Goal: Check status: Check status

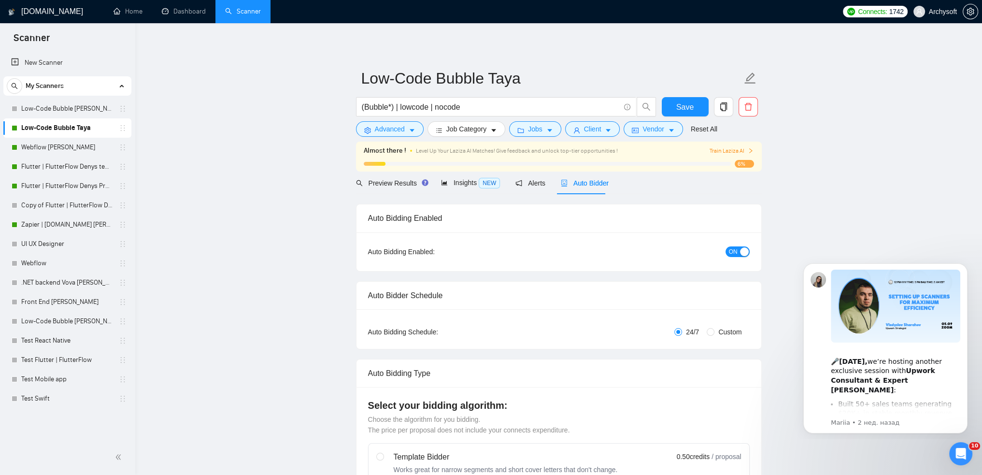
drag, startPoint x: 58, startPoint y: 221, endPoint x: 228, endPoint y: 219, distance: 170.1
click at [58, 221] on link "Zapier | [DOMAIN_NAME] [PERSON_NAME]" at bounding box center [67, 224] width 92 height 19
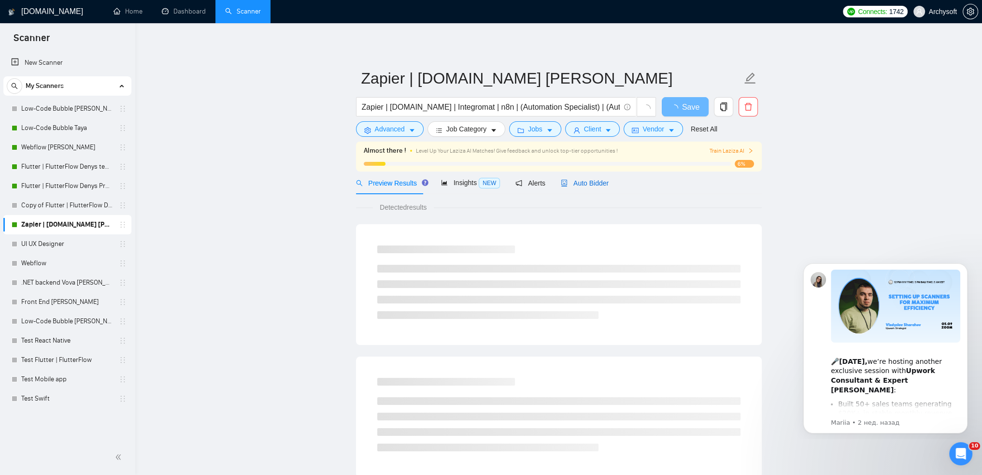
click at [576, 184] on span "Auto Bidder" at bounding box center [585, 183] width 48 height 8
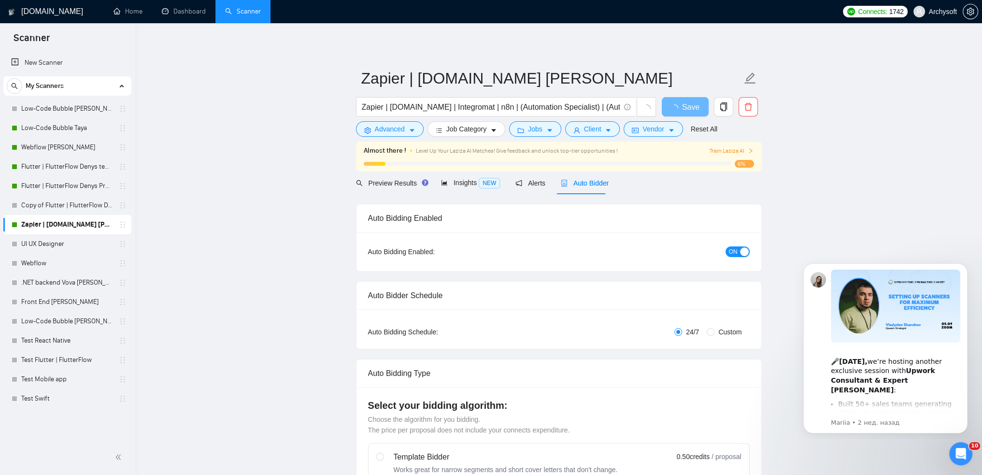
click at [746, 252] on div "button" at bounding box center [744, 251] width 9 height 9
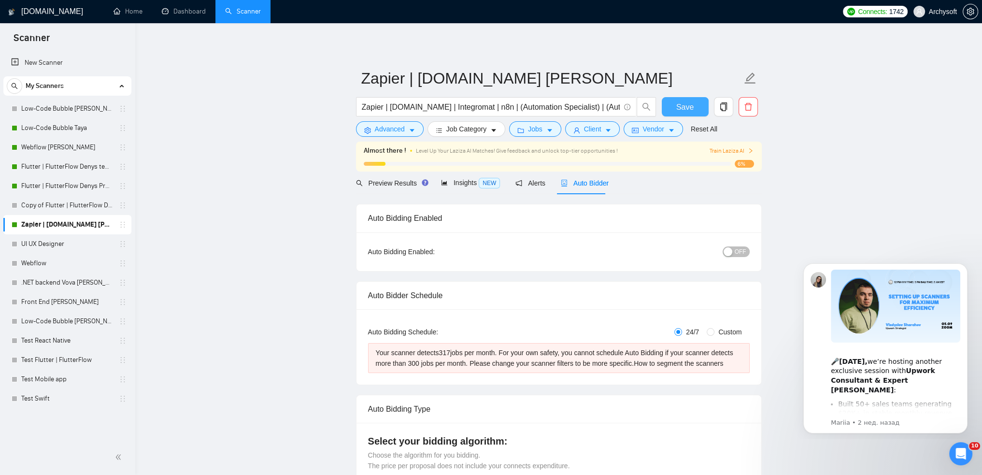
click at [688, 106] on span "Save" at bounding box center [685, 107] width 17 height 12
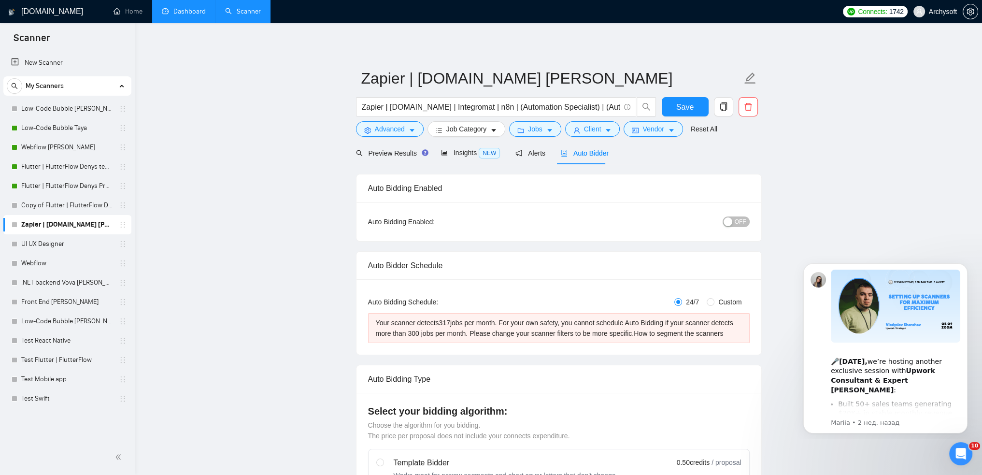
click at [190, 12] on link "Dashboard" at bounding box center [184, 11] width 44 height 8
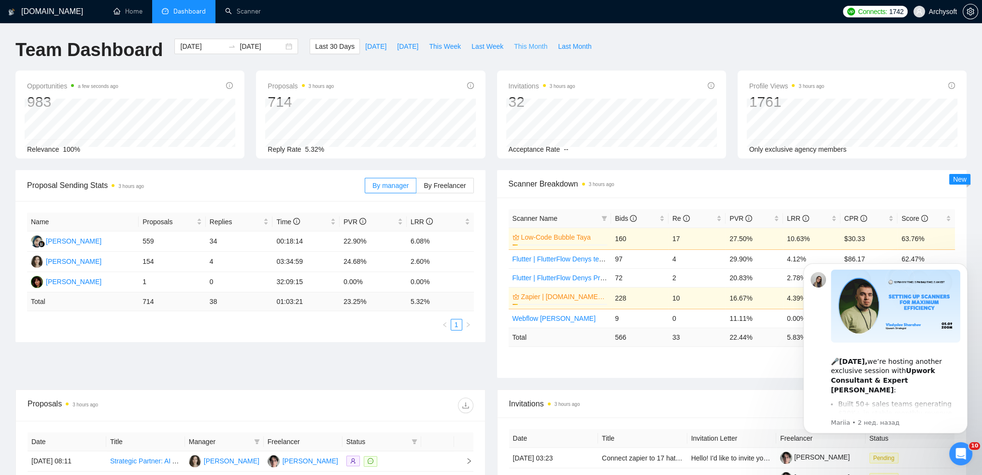
click at [517, 47] on span "This Month" at bounding box center [530, 46] width 33 height 11
type input "[DATE]"
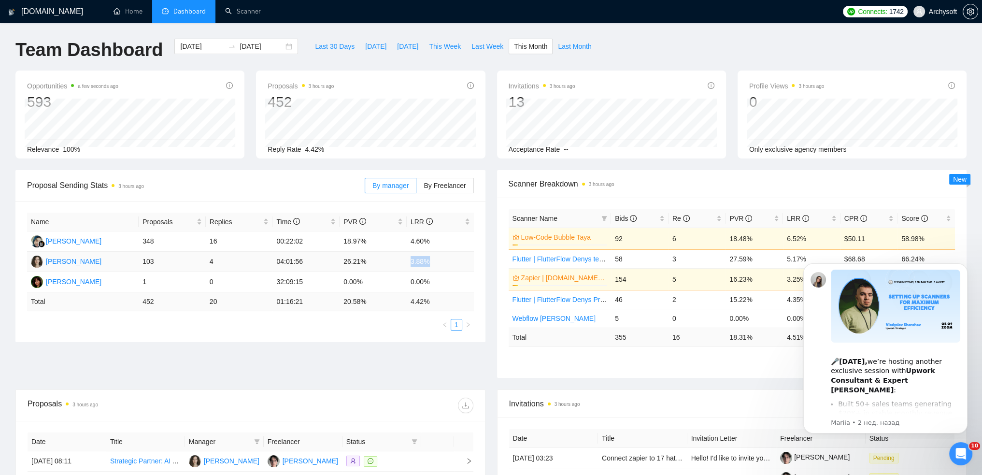
drag, startPoint x: 428, startPoint y: 262, endPoint x: 410, endPoint y: 259, distance: 18.3
click at [410, 259] on td "3.88%" at bounding box center [440, 262] width 67 height 20
click at [418, 263] on td "3.88%" at bounding box center [440, 262] width 67 height 20
click at [410, 260] on td "3.88%" at bounding box center [440, 262] width 67 height 20
drag, startPoint x: 409, startPoint y: 261, endPoint x: 442, endPoint y: 261, distance: 32.4
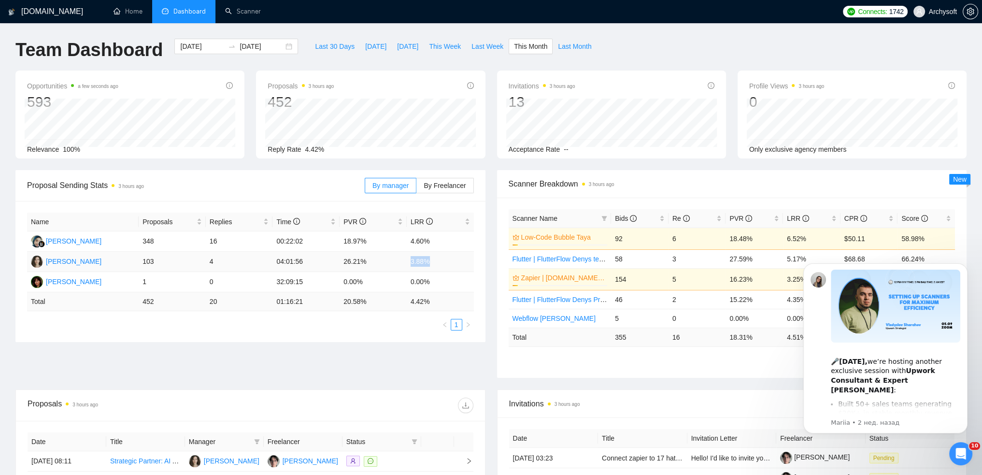
click at [442, 261] on td "3.88%" at bounding box center [440, 262] width 67 height 20
click at [433, 261] on td "3.88%" at bounding box center [440, 262] width 67 height 20
click at [432, 261] on td "3.88%" at bounding box center [440, 262] width 67 height 20
click at [428, 262] on td "3.88%" at bounding box center [440, 262] width 67 height 20
drag, startPoint x: 427, startPoint y: 261, endPoint x: 407, endPoint y: 260, distance: 19.8
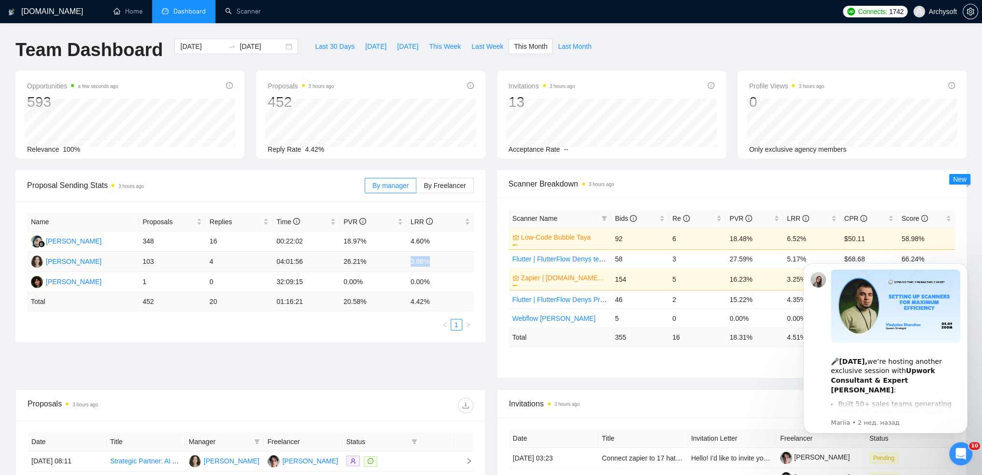
click at [407, 260] on td "3.88%" at bounding box center [440, 262] width 67 height 20
click at [413, 261] on td "3.88%" at bounding box center [440, 262] width 67 height 20
drag, startPoint x: 412, startPoint y: 261, endPoint x: 437, endPoint y: 260, distance: 25.1
click at [437, 260] on td "3.88%" at bounding box center [440, 262] width 67 height 20
click at [437, 264] on td "3.88%" at bounding box center [440, 262] width 67 height 20
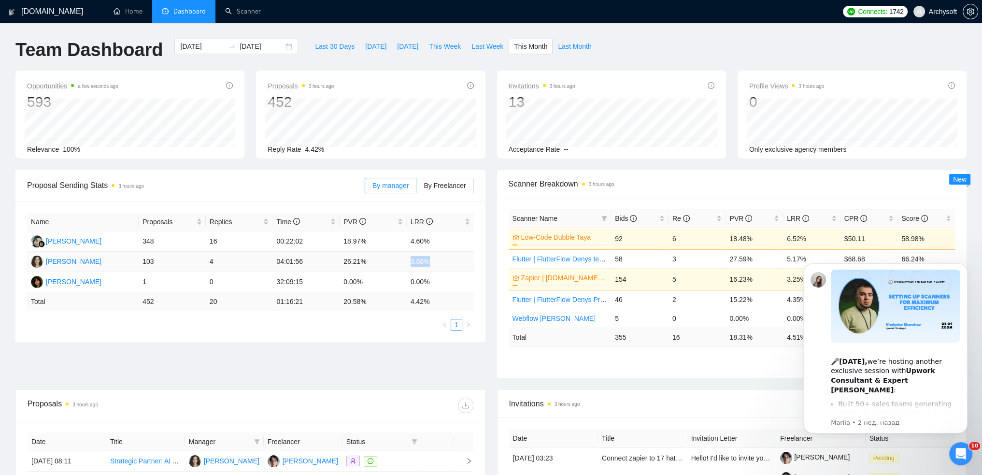
drag, startPoint x: 429, startPoint y: 261, endPoint x: 407, endPoint y: 261, distance: 21.3
click at [407, 261] on td "3.88%" at bounding box center [440, 262] width 67 height 20
click at [411, 262] on td "3.88%" at bounding box center [440, 262] width 67 height 20
drag, startPoint x: 411, startPoint y: 260, endPoint x: 437, endPoint y: 260, distance: 26.1
click at [437, 260] on td "3.88%" at bounding box center [440, 262] width 67 height 20
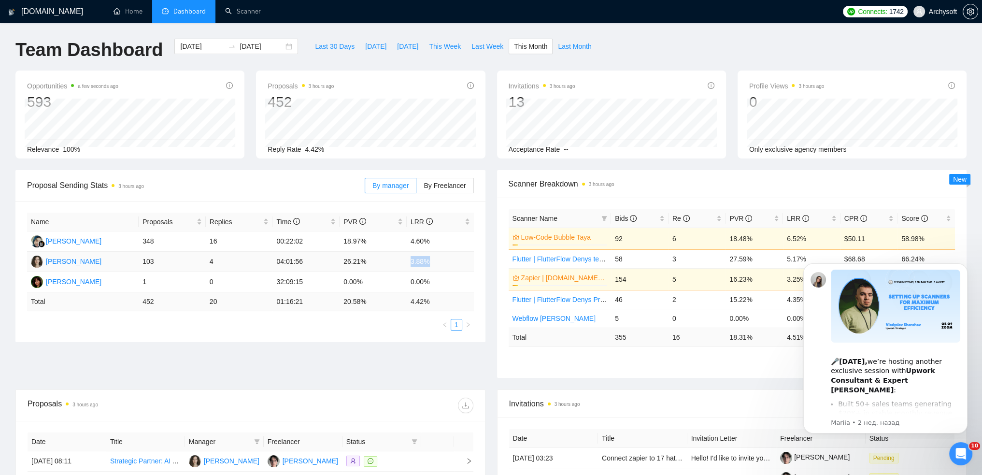
click at [435, 262] on td "3.88%" at bounding box center [440, 262] width 67 height 20
click at [431, 263] on td "3.88%" at bounding box center [440, 262] width 67 height 20
click at [410, 262] on td "3.88%" at bounding box center [440, 262] width 67 height 20
drag, startPoint x: 288, startPoint y: 241, endPoint x: 293, endPoint y: 240, distance: 5.4
click at [293, 240] on td "00:22:02" at bounding box center [306, 241] width 67 height 20
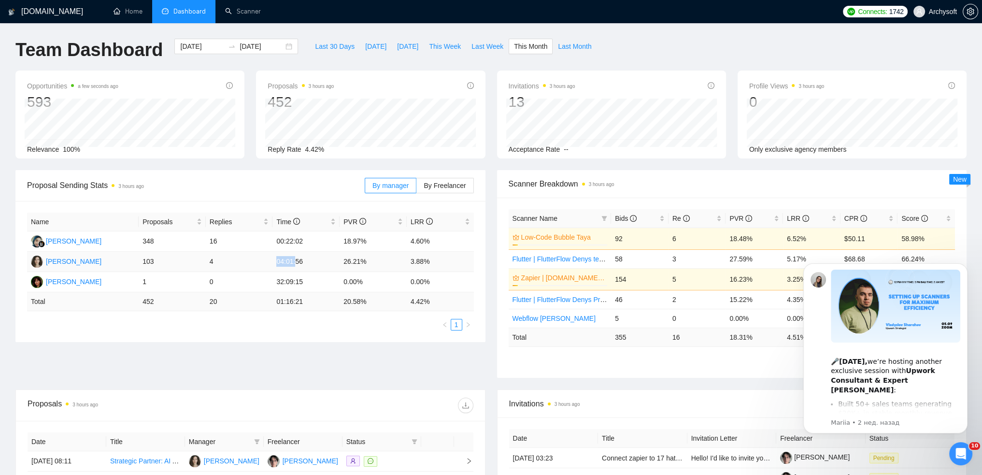
drag, startPoint x: 278, startPoint y: 260, endPoint x: 294, endPoint y: 260, distance: 16.0
click at [294, 260] on td "04:01:56" at bounding box center [306, 262] width 67 height 20
drag, startPoint x: 278, startPoint y: 262, endPoint x: 292, endPoint y: 260, distance: 14.7
click at [292, 260] on td "04:01:56" at bounding box center [306, 262] width 67 height 20
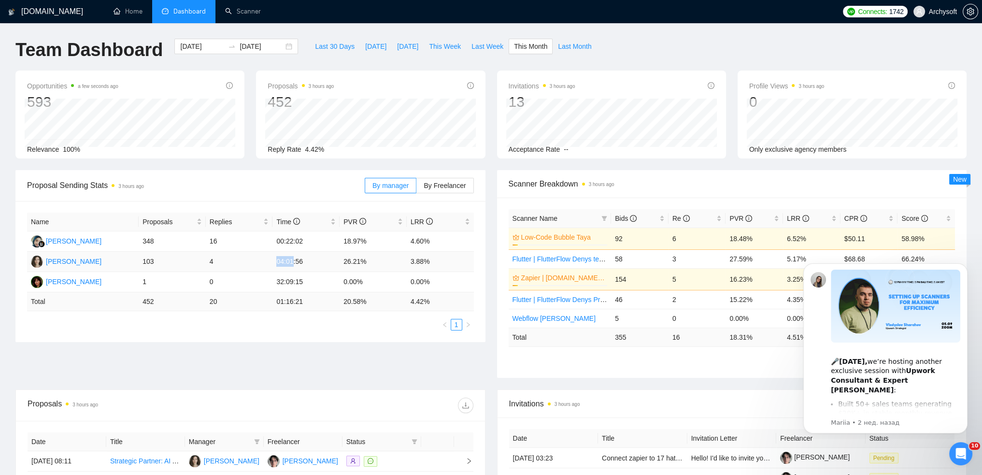
click at [284, 259] on td "04:01:56" at bounding box center [306, 262] width 67 height 20
drag, startPoint x: 276, startPoint y: 260, endPoint x: 294, endPoint y: 260, distance: 17.4
click at [294, 260] on td "04:01:56" at bounding box center [306, 262] width 67 height 20
click at [300, 262] on td "04:01:56" at bounding box center [306, 262] width 67 height 20
drag, startPoint x: 295, startPoint y: 260, endPoint x: 274, endPoint y: 258, distance: 21.5
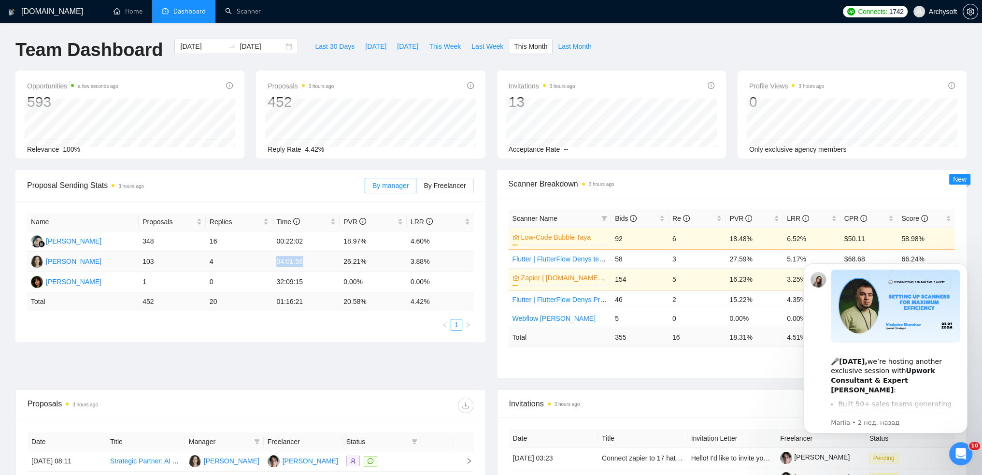
click at [274, 258] on td "04:01:56" at bounding box center [306, 262] width 67 height 20
click at [288, 259] on td "04:01:56" at bounding box center [306, 262] width 67 height 20
drag, startPoint x: 278, startPoint y: 262, endPoint x: 308, endPoint y: 261, distance: 30.0
click at [308, 261] on td "04:01:56" at bounding box center [306, 262] width 67 height 20
click at [296, 260] on td "04:01:56" at bounding box center [306, 262] width 67 height 20
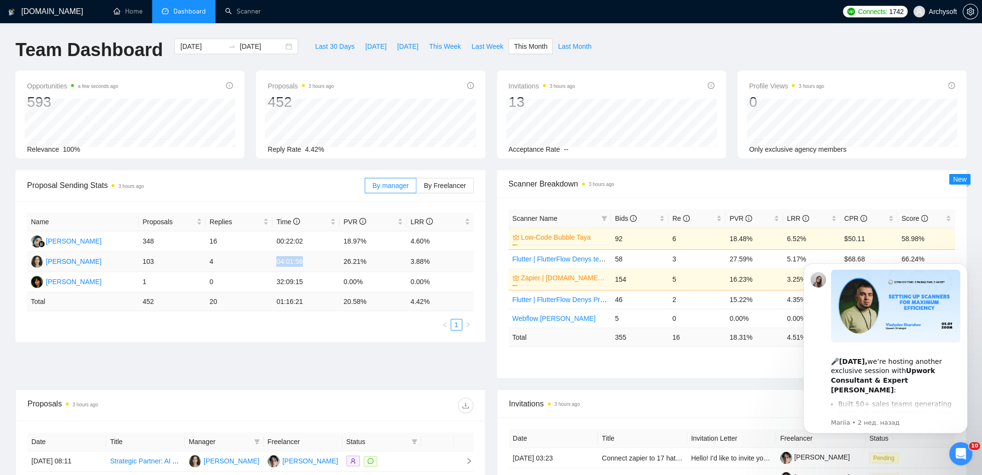
drag, startPoint x: 303, startPoint y: 260, endPoint x: 277, endPoint y: 261, distance: 25.6
click at [277, 261] on td "04:01:56" at bounding box center [306, 262] width 67 height 20
click at [288, 262] on td "04:01:56" at bounding box center [306, 262] width 67 height 20
drag, startPoint x: 276, startPoint y: 261, endPoint x: 307, endPoint y: 260, distance: 31.0
click at [307, 260] on td "04:01:56" at bounding box center [306, 262] width 67 height 20
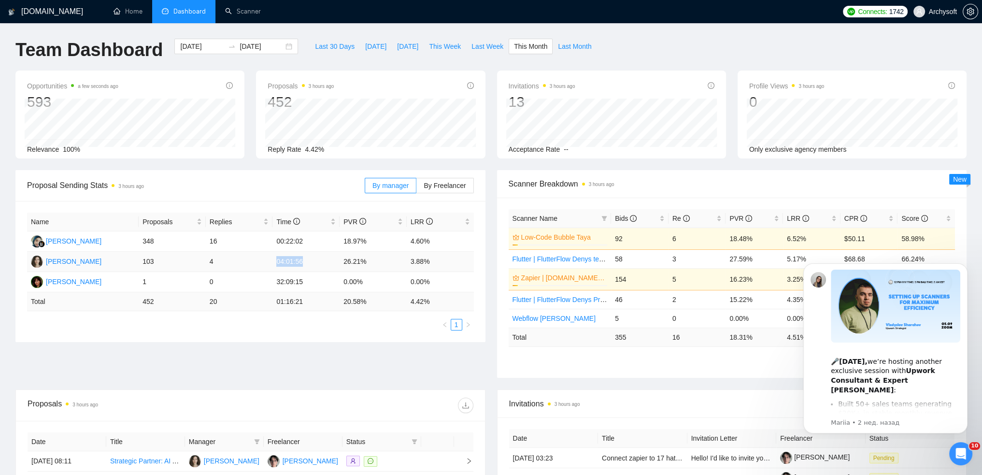
click at [305, 263] on td "04:01:56" at bounding box center [306, 262] width 67 height 20
drag, startPoint x: 304, startPoint y: 262, endPoint x: 276, endPoint y: 260, distance: 27.7
click at [276, 260] on td "04:01:56" at bounding box center [306, 262] width 67 height 20
click at [135, 282] on tr "[PERSON_NAME] 1 0 32:09:15 0.00% 0.00%" at bounding box center [250, 282] width 447 height 20
click at [148, 279] on td "1" at bounding box center [172, 282] width 67 height 20
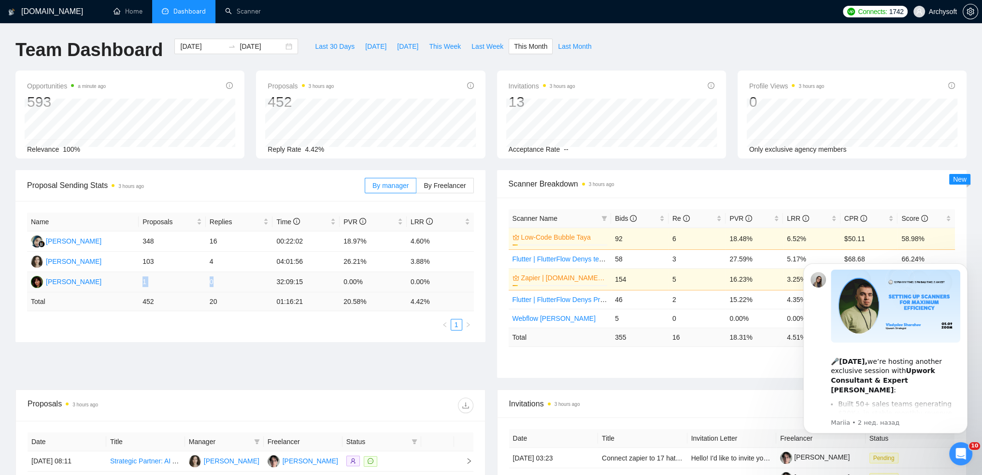
drag, startPoint x: 141, startPoint y: 281, endPoint x: 219, endPoint y: 282, distance: 78.3
click at [219, 282] on tr "[PERSON_NAME] 1 0 32:09:15 0.00% 0.00%" at bounding box center [250, 282] width 447 height 20
click at [220, 280] on td "0" at bounding box center [239, 282] width 67 height 20
click at [146, 283] on td "1" at bounding box center [172, 282] width 67 height 20
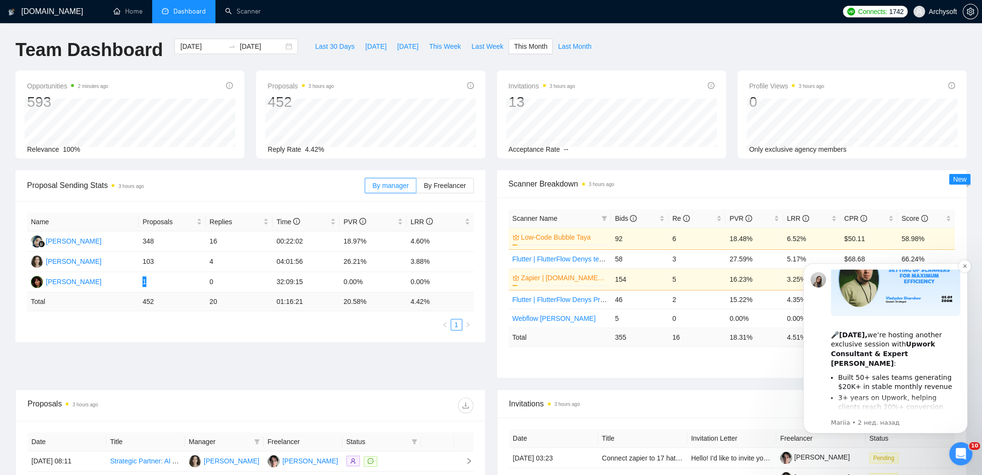
scroll to position [48, 0]
